Goal: Task Accomplishment & Management: Manage account settings

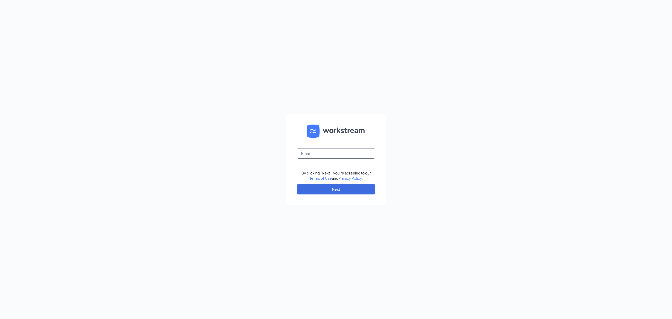
click at [332, 153] on input "text" at bounding box center [335, 153] width 79 height 10
type input "gmbellevue@bleedblue.net"
click at [339, 184] on form "gmbellevue@bleedblue.net By clicking "Next", you're agreeing to our Terms of Us…" at bounding box center [336, 159] width 100 height 91
click at [339, 184] on button "Next" at bounding box center [335, 189] width 79 height 10
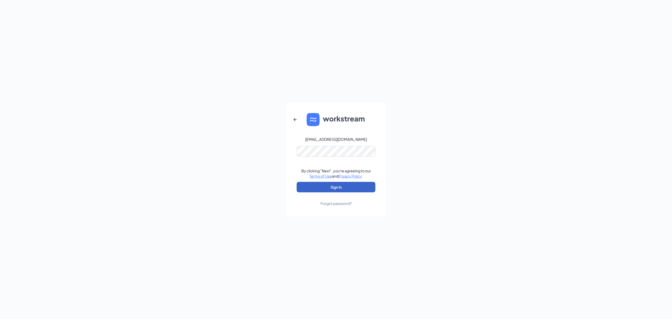
click at [340, 186] on button "Sign In" at bounding box center [335, 187] width 79 height 10
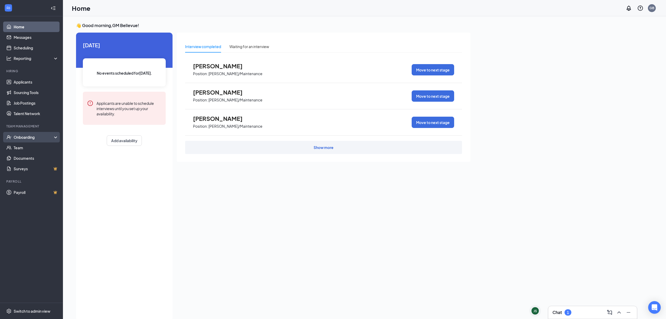
click at [26, 141] on div "Onboarding" at bounding box center [31, 137] width 63 height 10
click at [34, 168] on link "Onboarding Documents" at bounding box center [36, 168] width 45 height 10
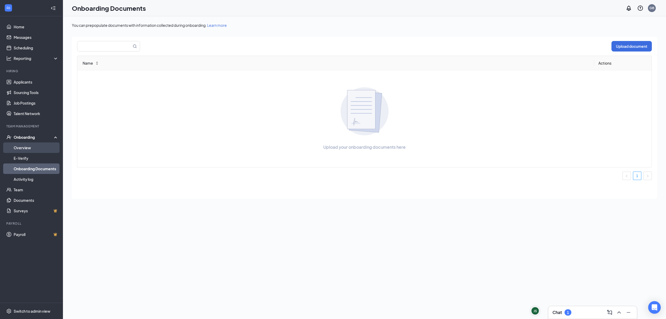
click at [25, 149] on link "Overview" at bounding box center [36, 147] width 45 height 10
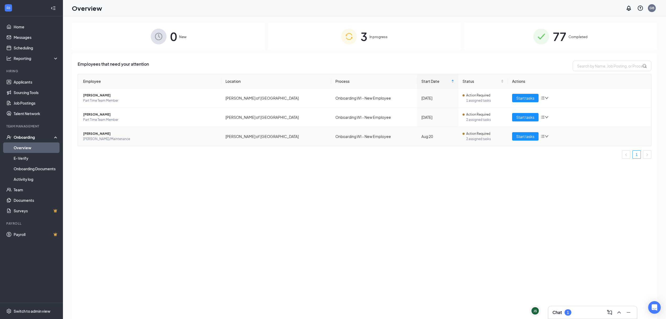
click at [206, 135] on span "[PERSON_NAME]" at bounding box center [150, 133] width 134 height 5
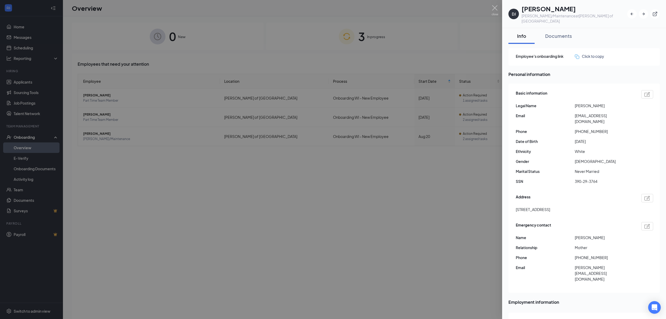
click at [409, 181] on div at bounding box center [333, 159] width 666 height 319
